Goal: Task Accomplishment & Management: Complete application form

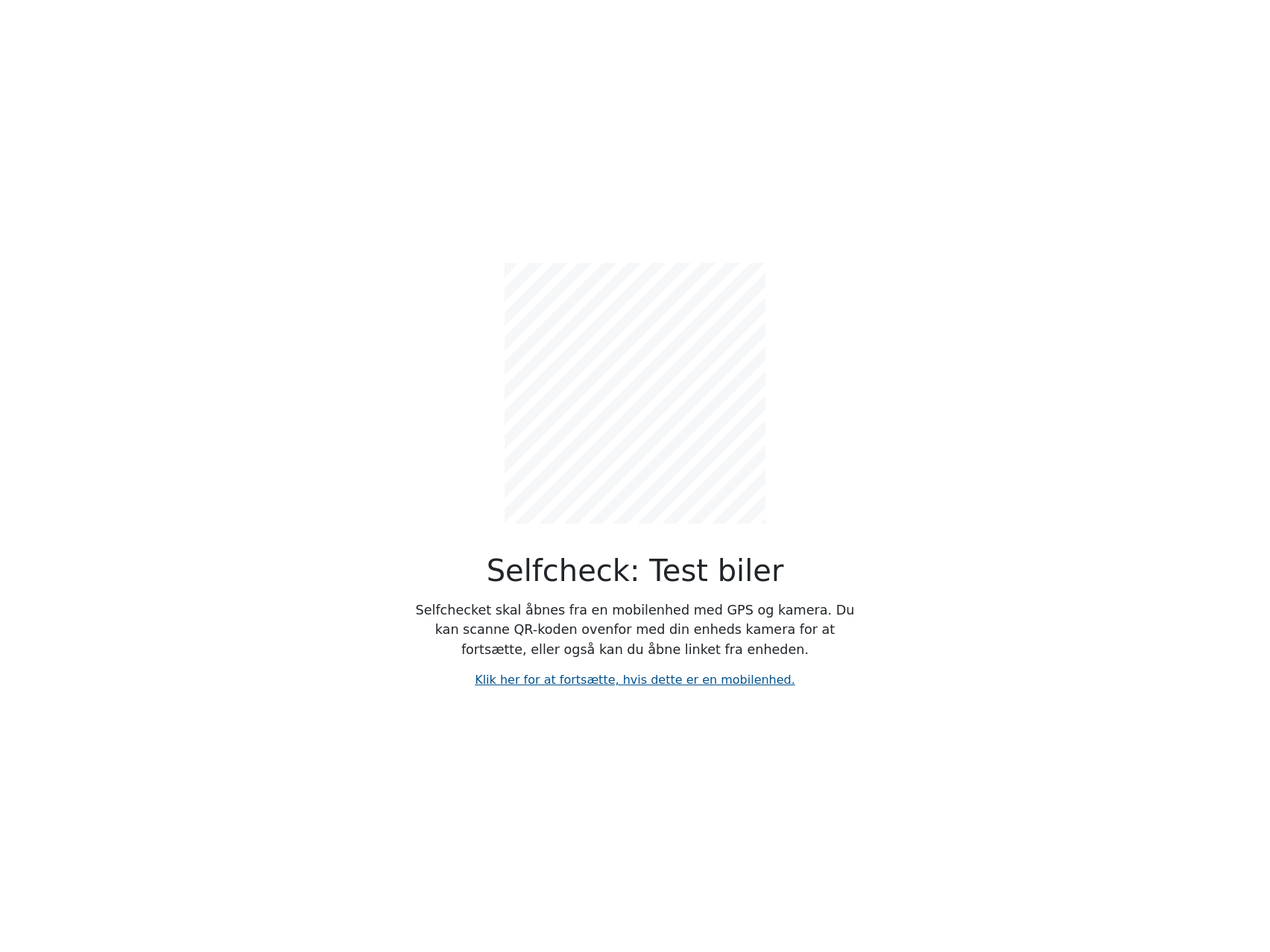
click at [592, 679] on link "Klik her for at fortsætte, hvis dette er en mobilenhed." at bounding box center [635, 680] width 321 height 14
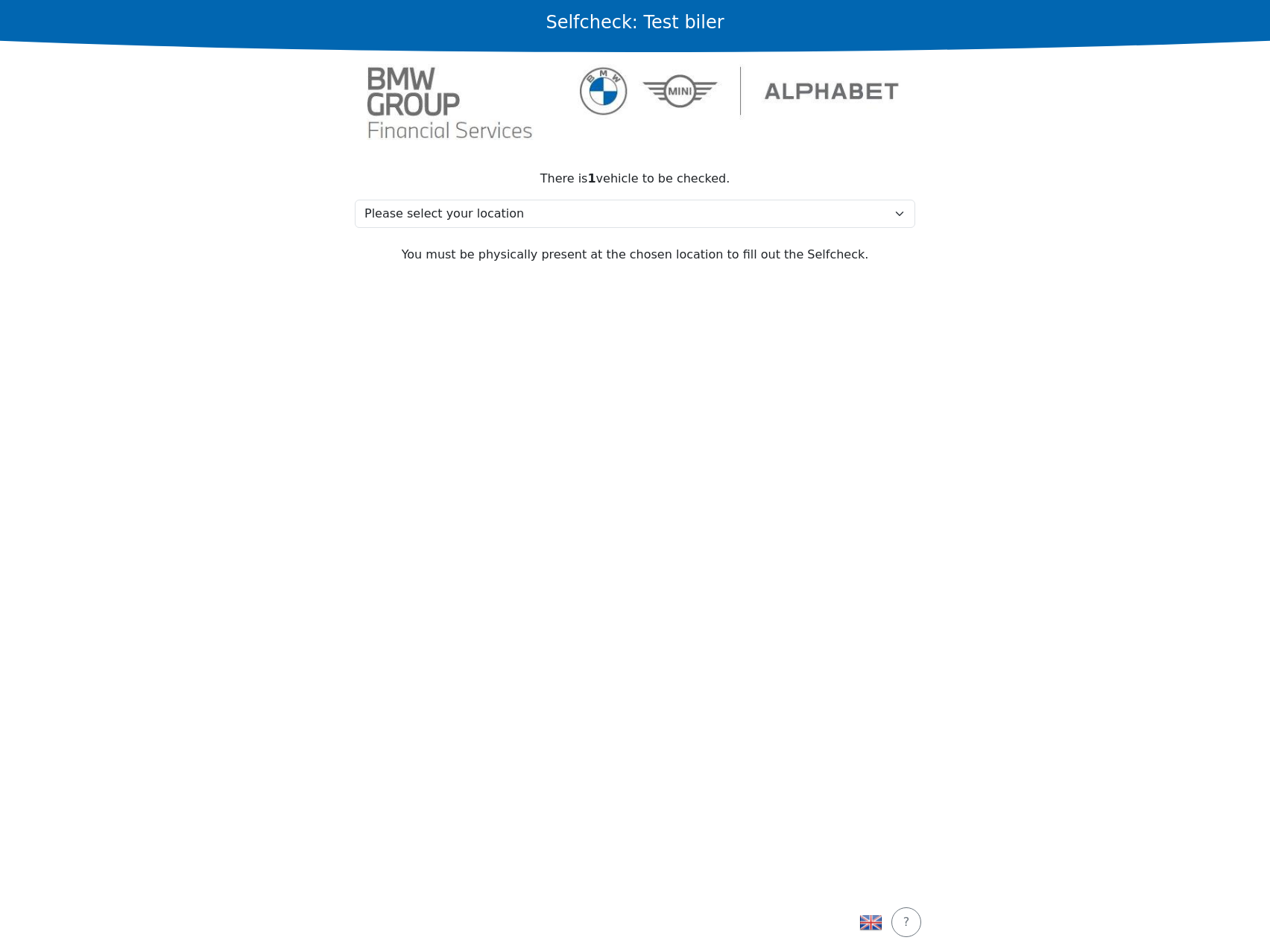
click at [792, 458] on section "There is 1 vehicle to be checked. Please select your location Test, 2730 Test M…" at bounding box center [635, 522] width 596 height 741
drag, startPoint x: 337, startPoint y: 524, endPoint x: 692, endPoint y: 640, distance: 373.5
click at [340, 524] on section "There is 1 vehicle to be checked. Please select your location Test, 2730 Test M…" at bounding box center [635, 522] width 596 height 741
click at [866, 919] on img "button" at bounding box center [870, 923] width 23 height 23
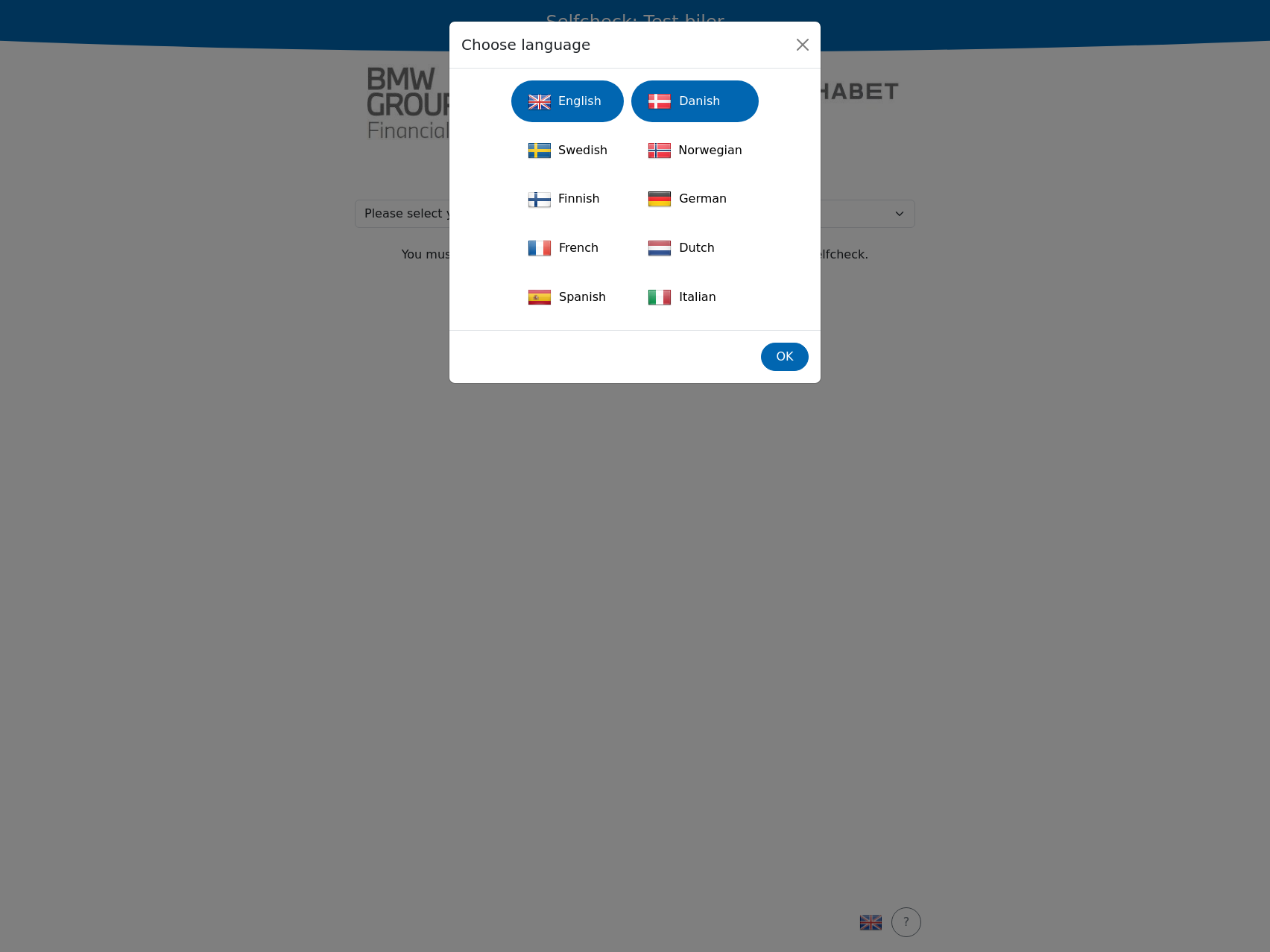
click at [675, 93] on div "Danish" at bounding box center [695, 102] width 110 height 33
click at [788, 360] on div "OK" at bounding box center [785, 357] width 29 height 18
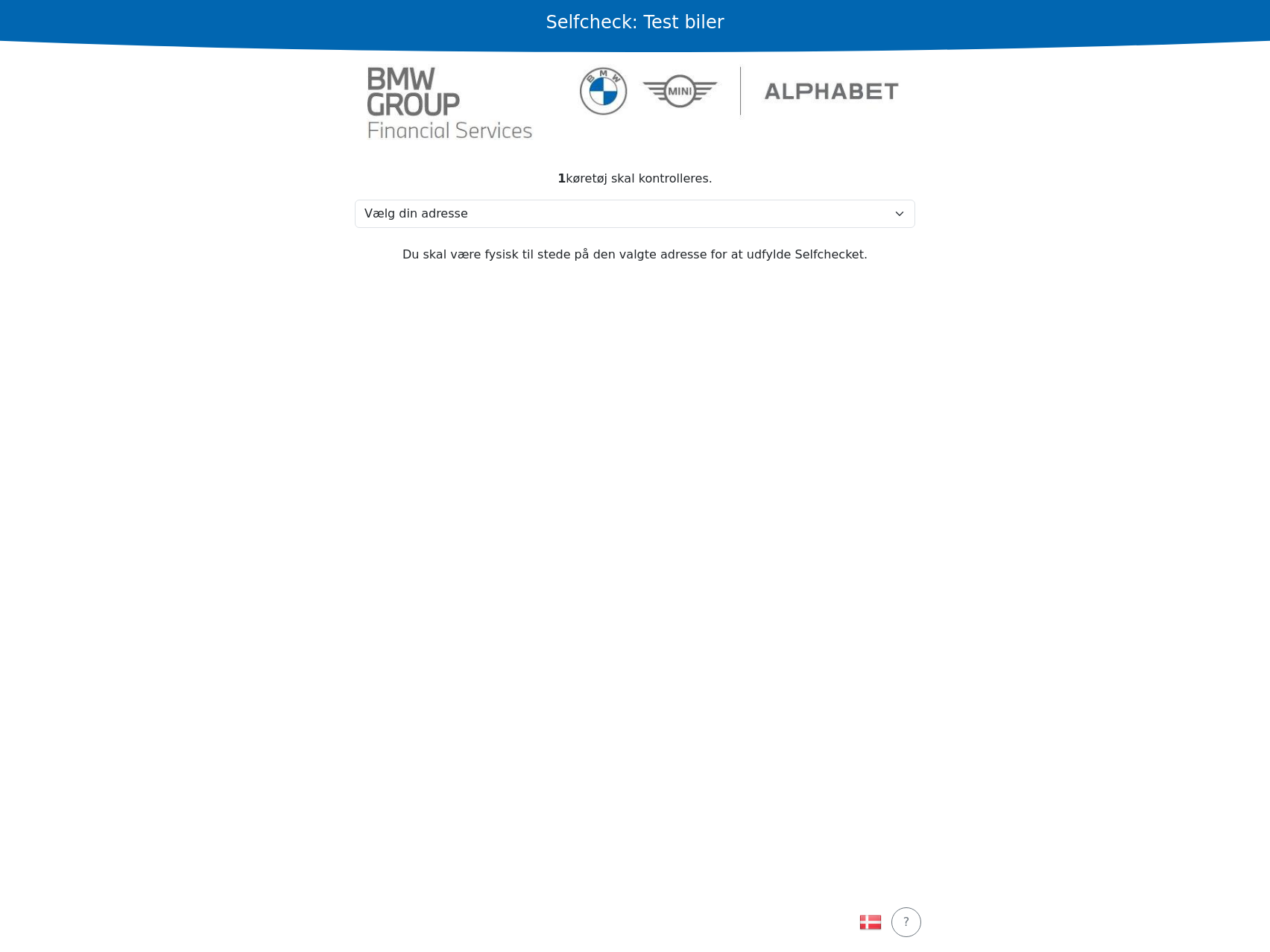
click at [697, 637] on section "1 køretøj skal kontrolleres. Vælg din adresse Test, 2730 Test Min adresse mangl…" at bounding box center [635, 522] width 596 height 741
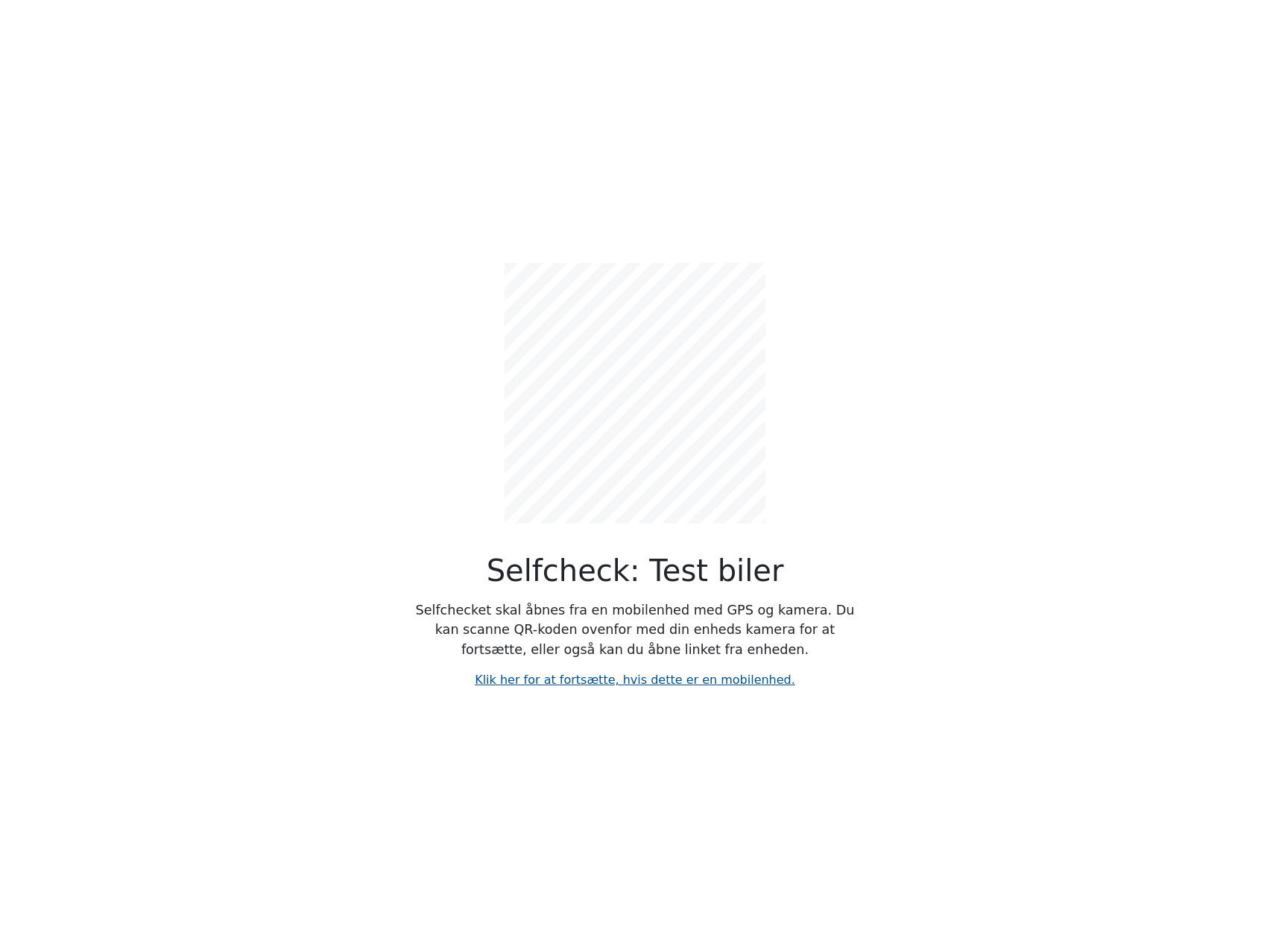
click at [672, 683] on link "Klik her for at fortsætte, hvis dette er en mobilenhed." at bounding box center [635, 680] width 321 height 14
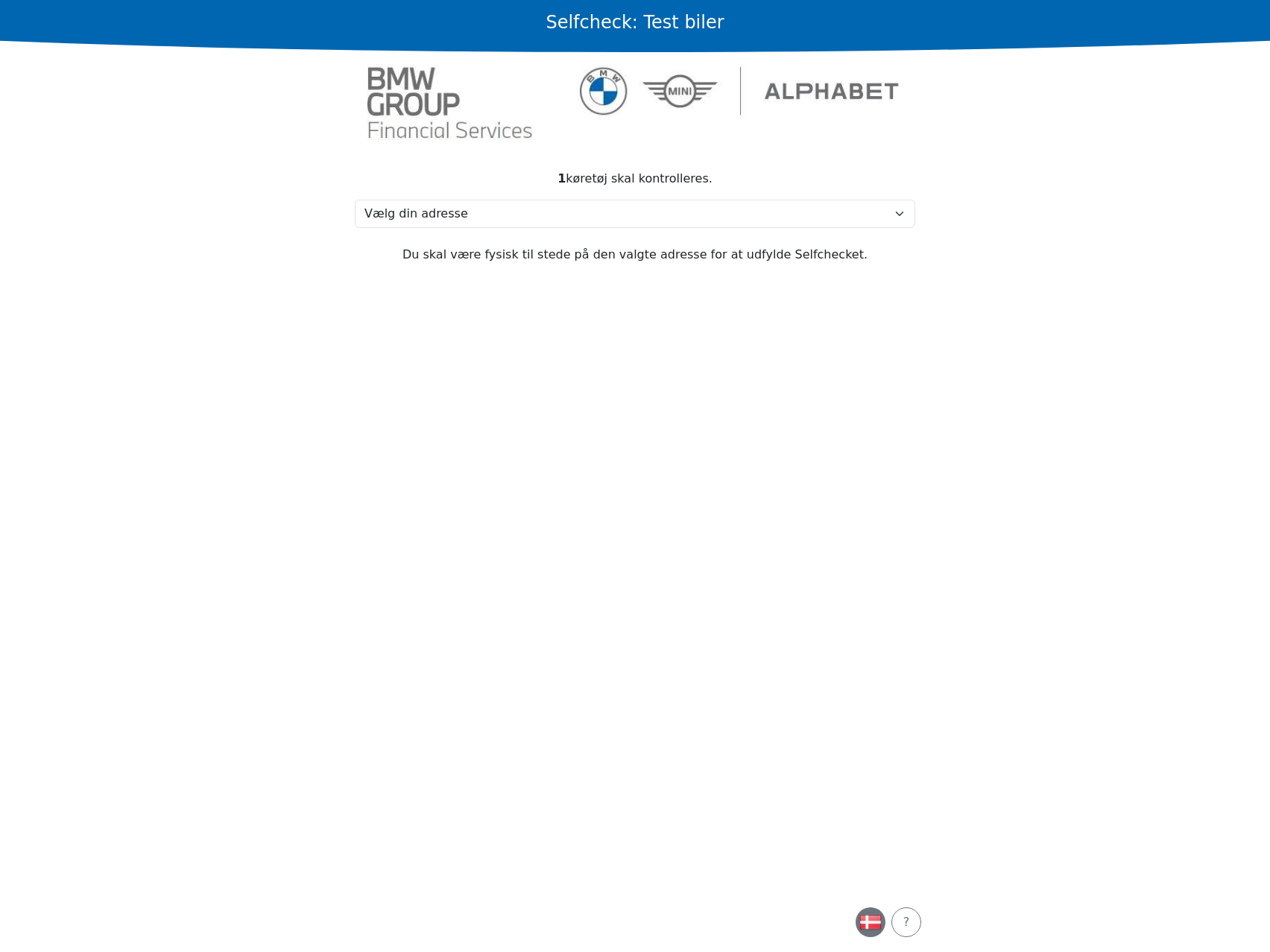
click at [876, 917] on img "button" at bounding box center [870, 923] width 23 height 23
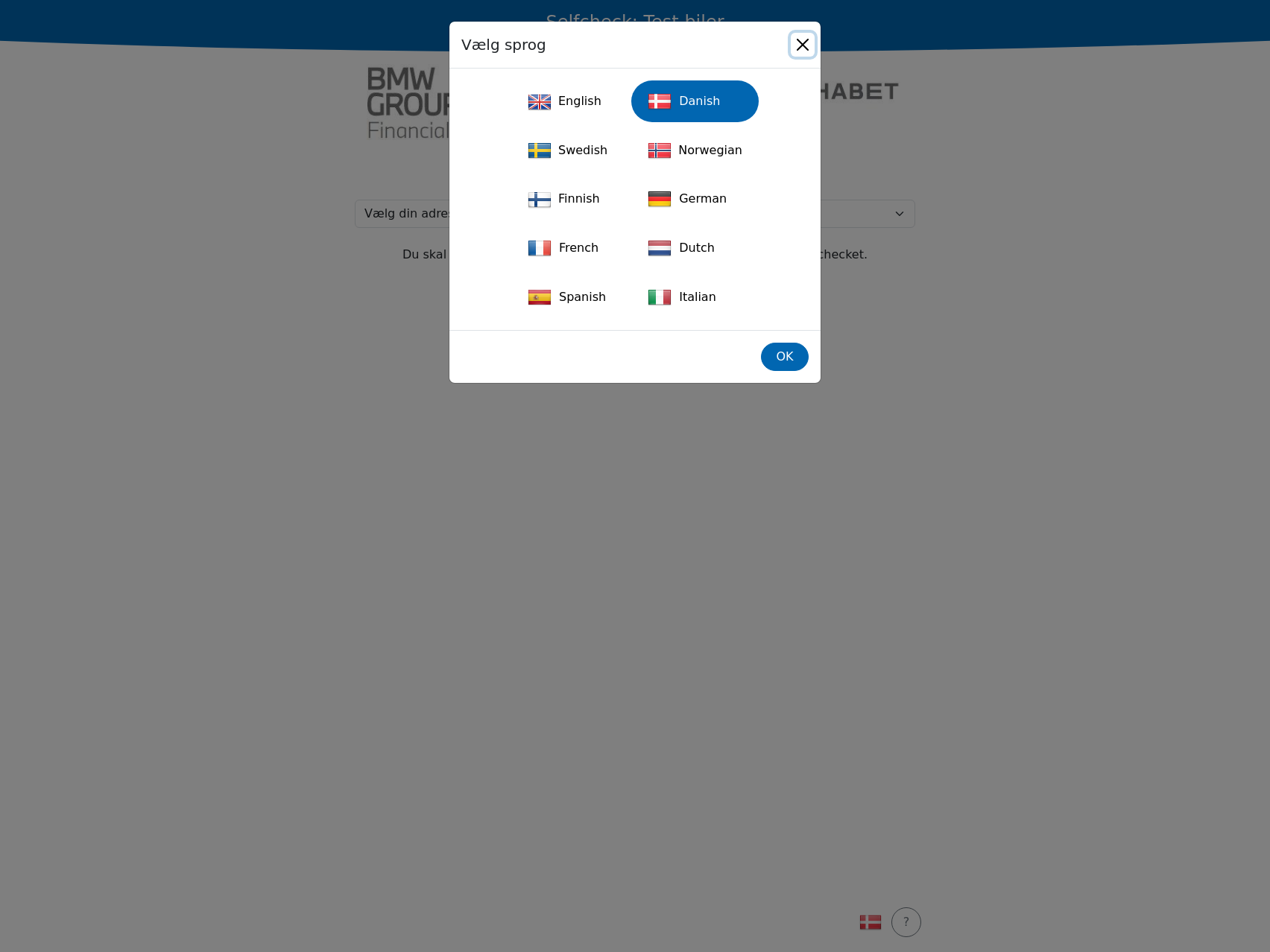
click at [792, 38] on button "Close" at bounding box center [803, 45] width 24 height 24
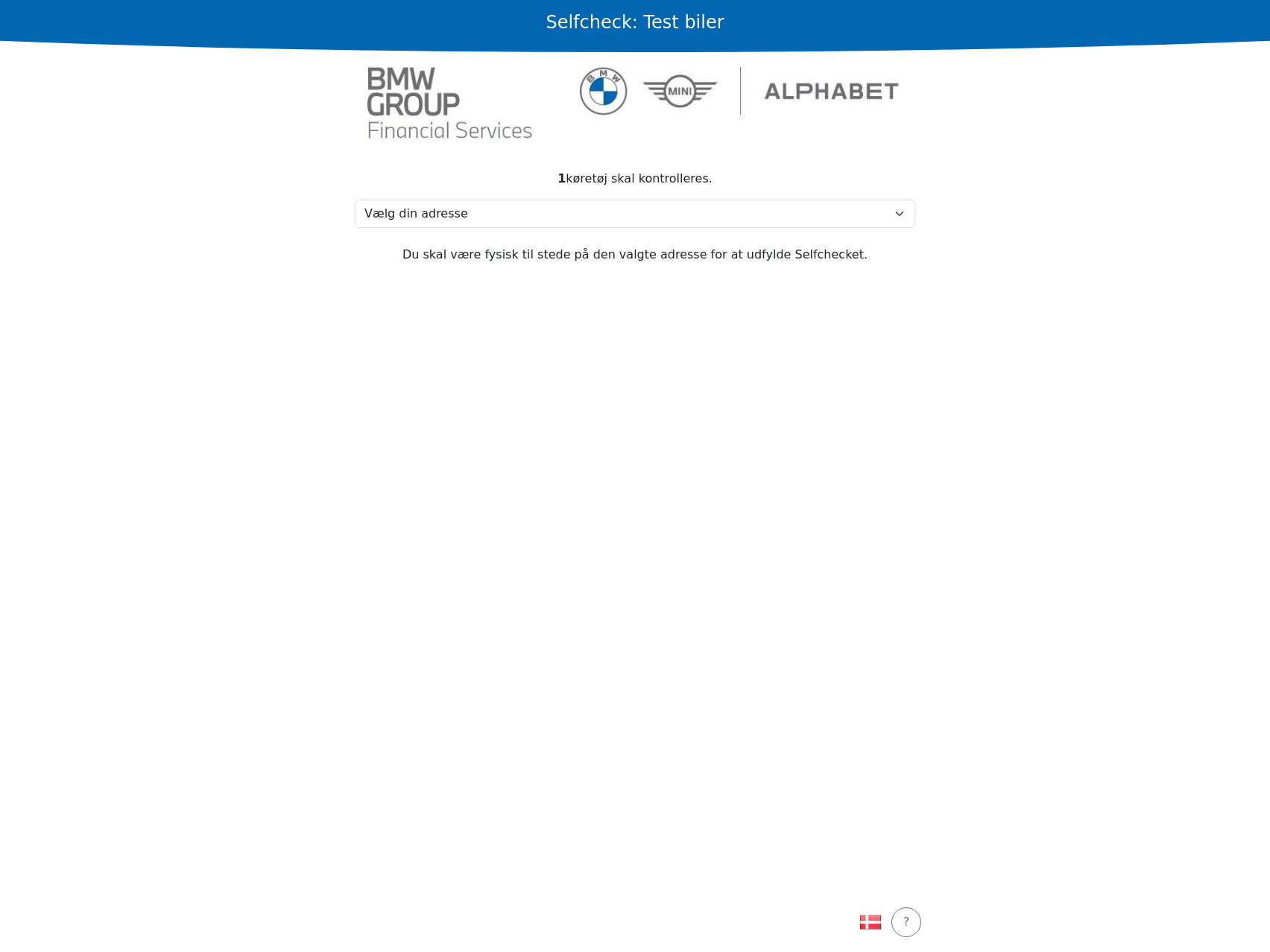
click at [748, 384] on section "1 køretøj skal kontrolleres. Vælg din adresse Test, 2730 Test Min adresse mangl…" at bounding box center [635, 522] width 596 height 741
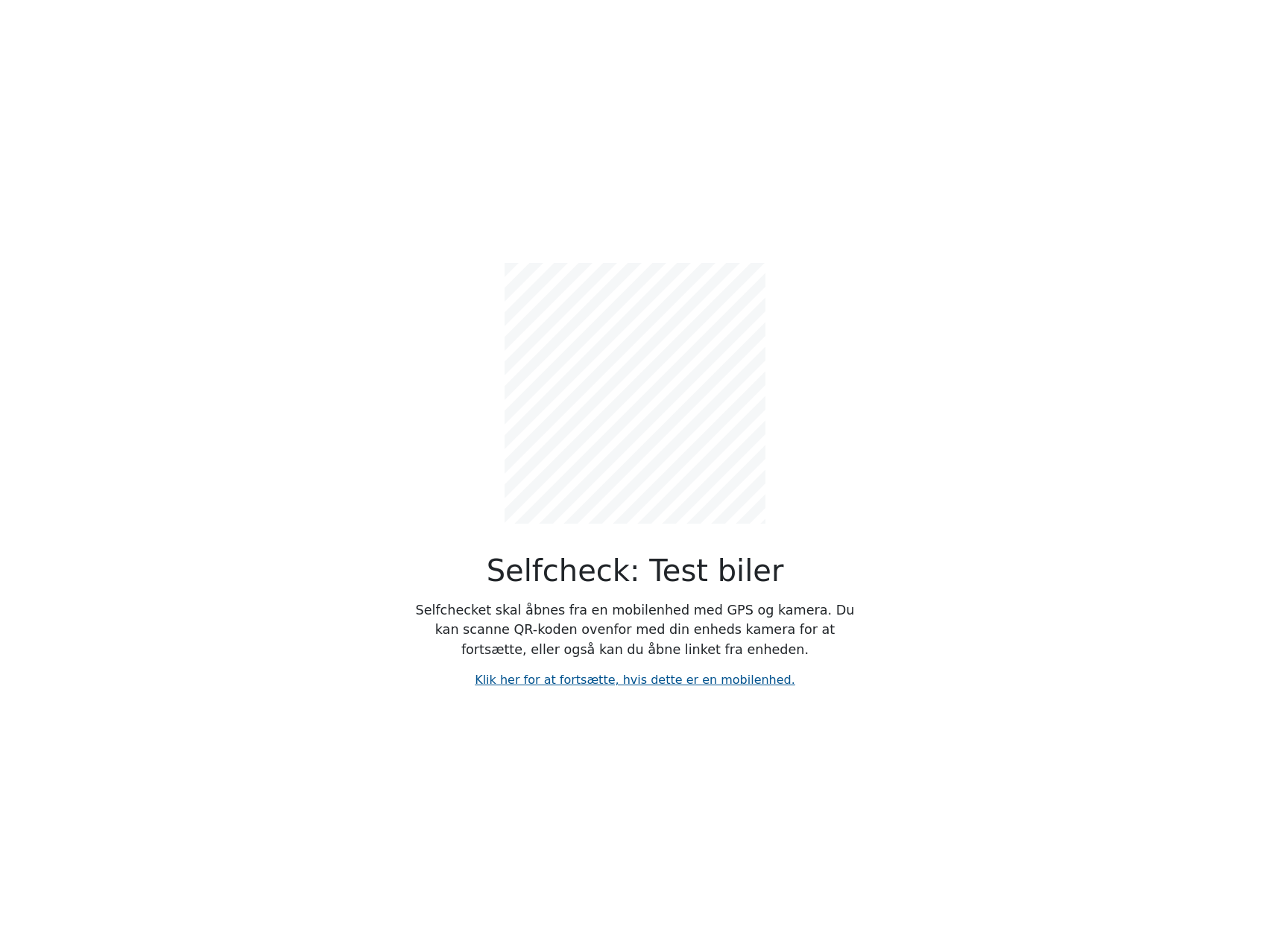
click at [699, 676] on link "Klik her for at fortsætte, hvis dette er en mobilenhed." at bounding box center [635, 680] width 321 height 14
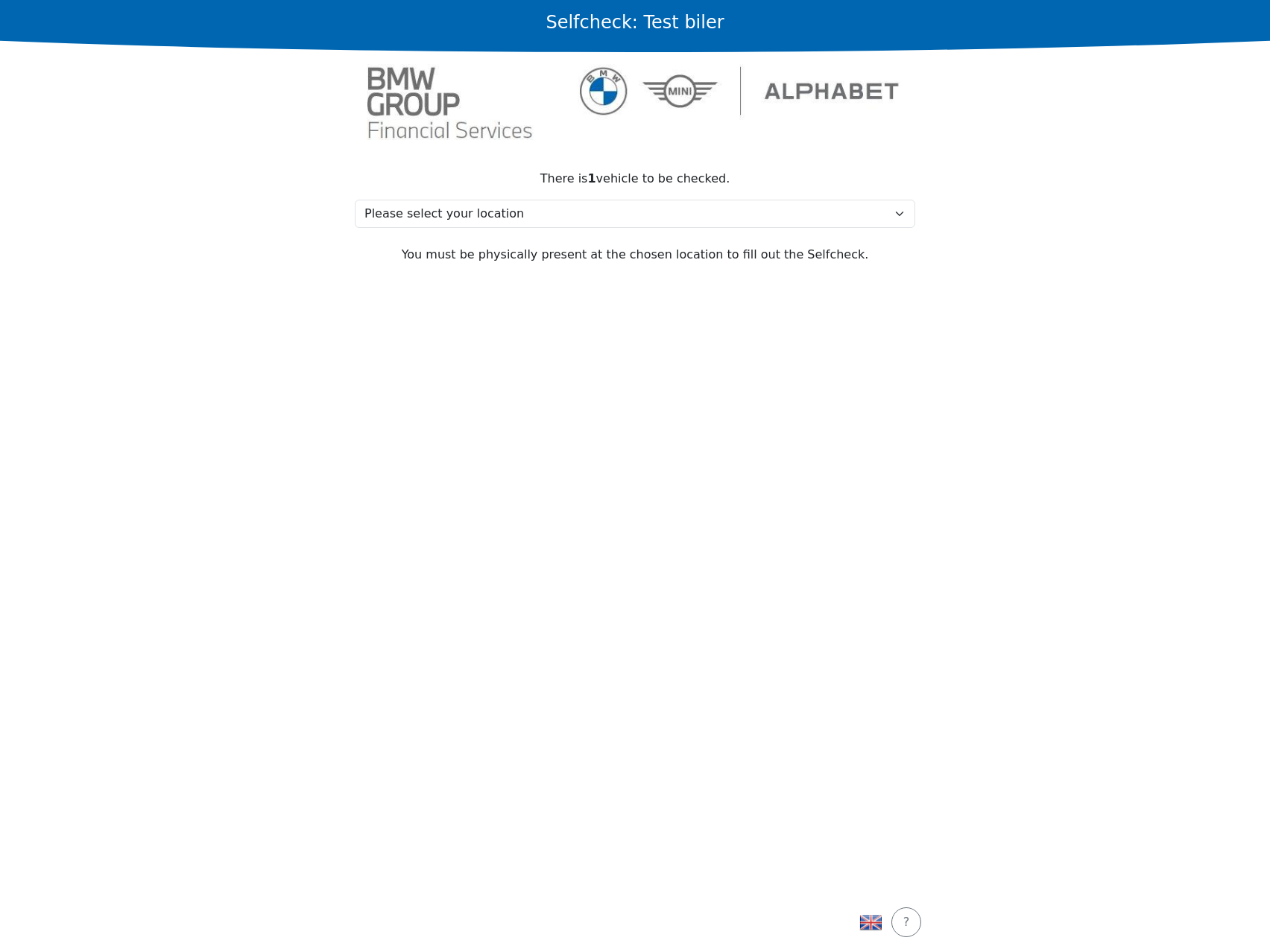
click at [748, 466] on section "There is 1 vehicle to be checked. Please select your location Test, 2730 Test M…" at bounding box center [635, 522] width 596 height 741
drag, startPoint x: 397, startPoint y: 453, endPoint x: 452, endPoint y: 440, distance: 56.5
click at [397, 453] on section "There is 1 vehicle to be checked. Please select your location Test, 2730 Test M…" at bounding box center [635, 522] width 596 height 741
click at [306, 477] on main "Selfcheck: Test biler There is 1 vehicle to be checked. Please select your loca…" at bounding box center [635, 476] width 1270 height 952
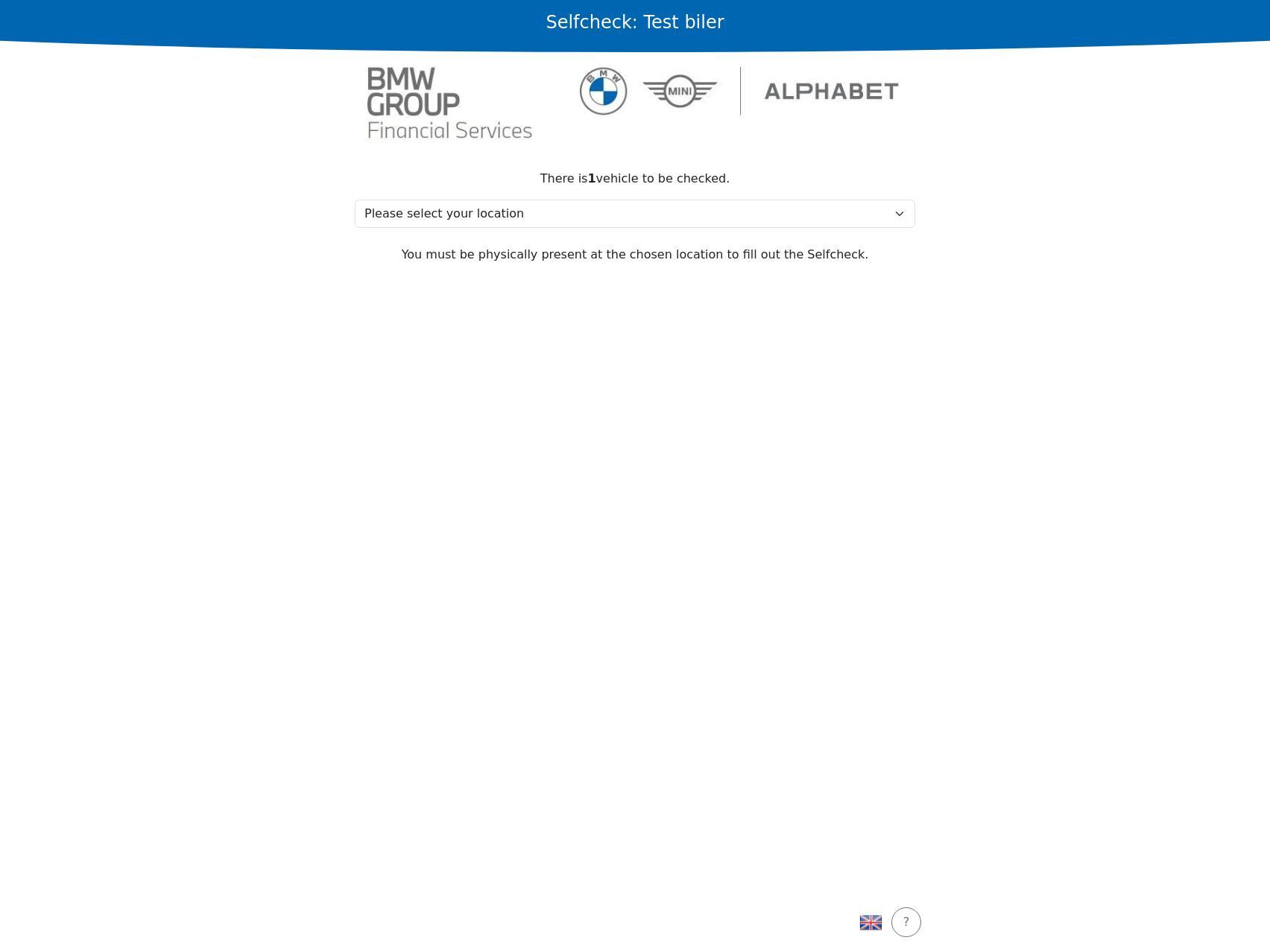
click at [359, 479] on section "There is 1 vehicle to be checked. Please select your location Test, 2730 Test M…" at bounding box center [635, 522] width 596 height 741
